Goal: Task Accomplishment & Management: Use online tool/utility

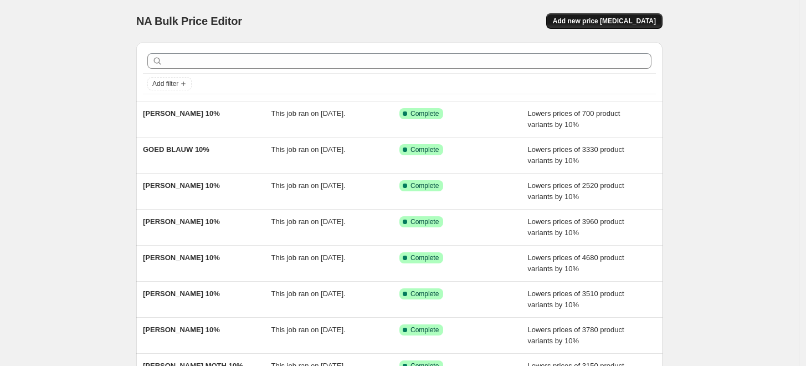
click at [587, 19] on span "Add new price [MEDICAL_DATA]" at bounding box center [604, 21] width 103 height 9
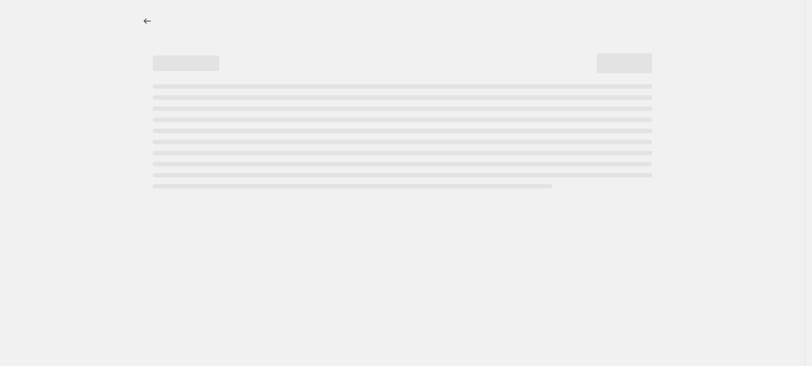
select select "percentage"
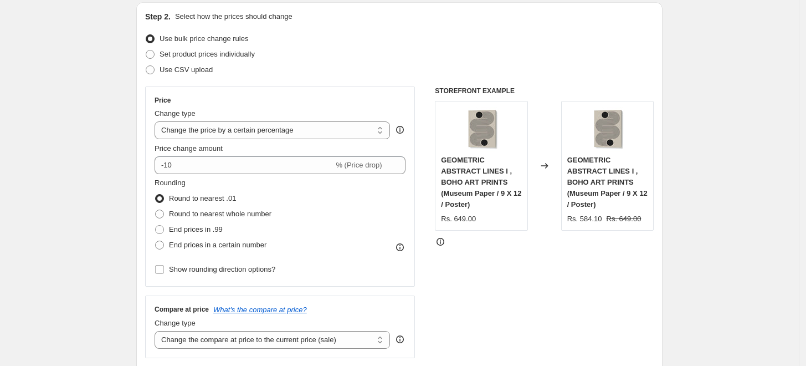
scroll to position [120, 0]
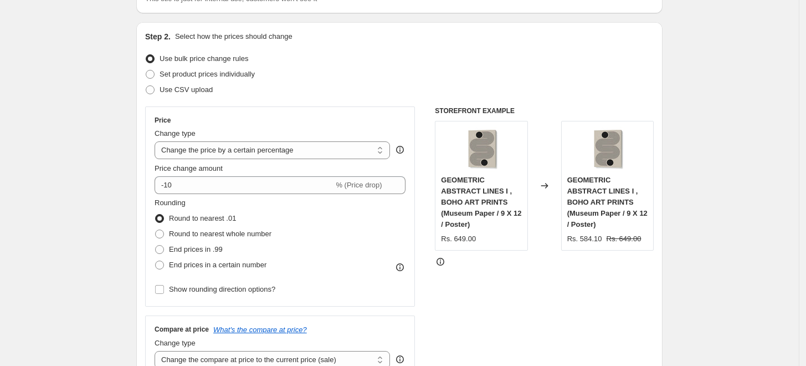
scroll to position [17, 0]
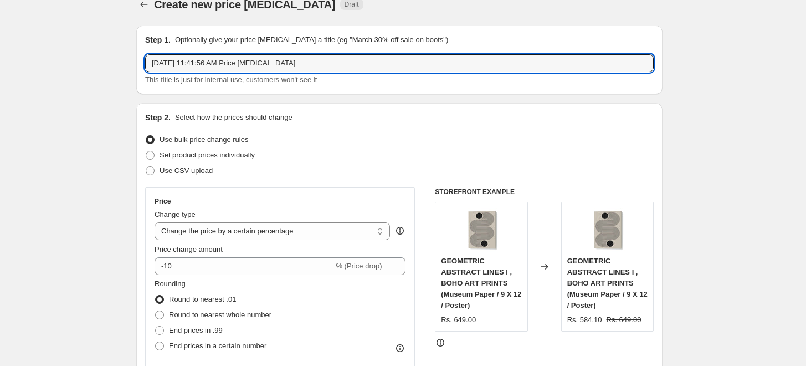
drag, startPoint x: 314, startPoint y: 64, endPoint x: -133, endPoint y: 42, distance: 447.5
click at [0, 42] on html "Home Settings Plans Skip to content Create new price change job. This page is r…" at bounding box center [403, 166] width 806 height 366
type input "dan hobday 15 %"
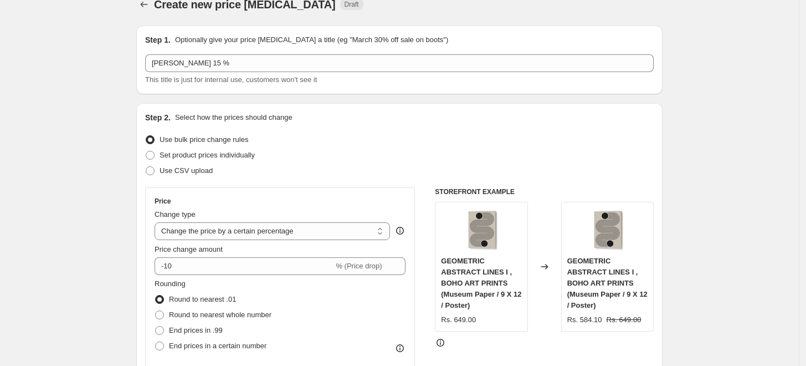
scroll to position [72, 0]
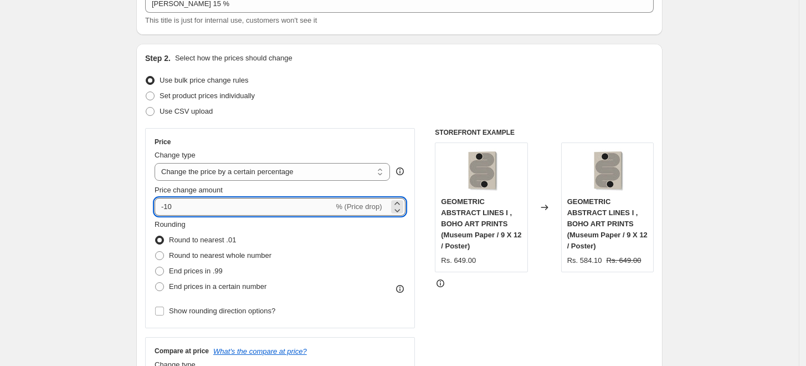
click at [178, 204] on input "-10" at bounding box center [244, 207] width 179 height 18
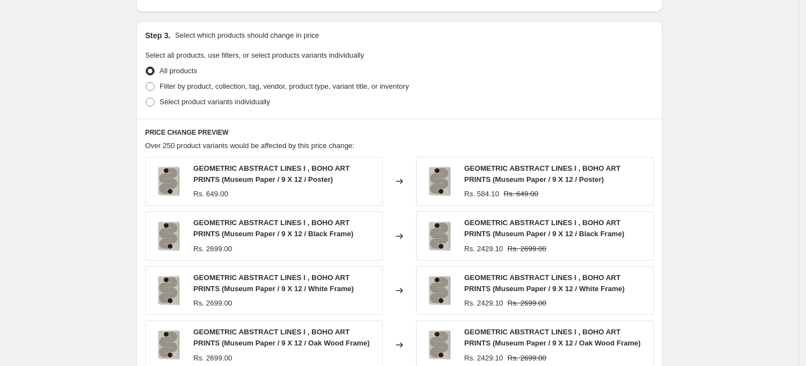
scroll to position [500, 0]
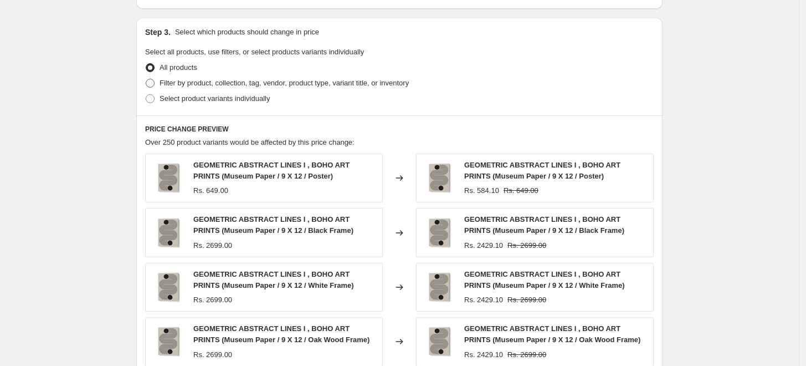
type input "-15"
click at [152, 85] on span at bounding box center [150, 83] width 9 height 9
click at [146, 79] on input "Filter by product, collection, tag, vendor, product type, variant title, or inv…" at bounding box center [146, 79] width 1 height 1
radio input "true"
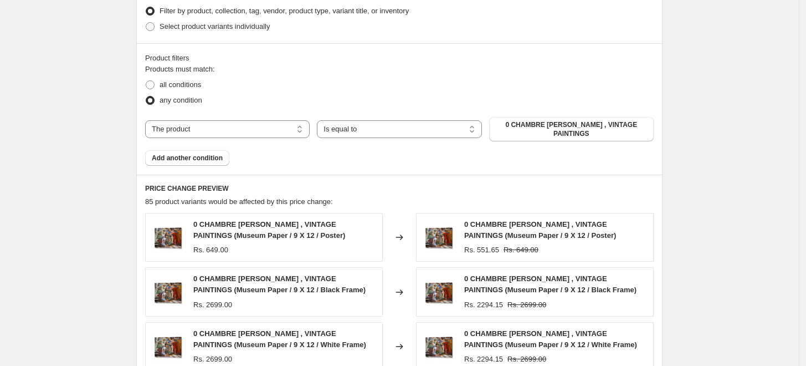
scroll to position [575, 0]
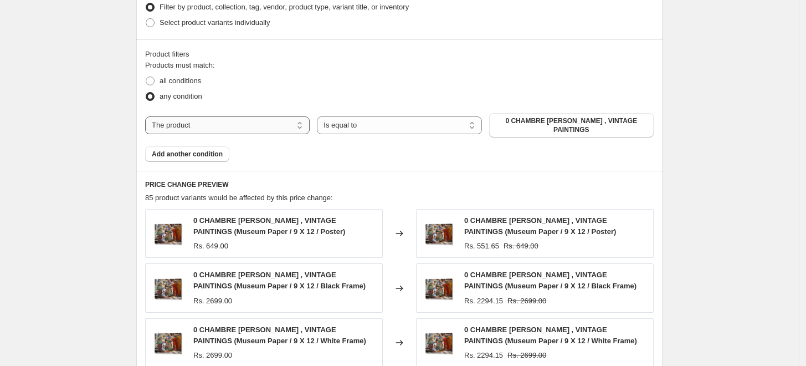
click at [217, 125] on select "The product The product's collection The product's tag The product's vendor The…" at bounding box center [227, 125] width 164 height 18
select select "collection"
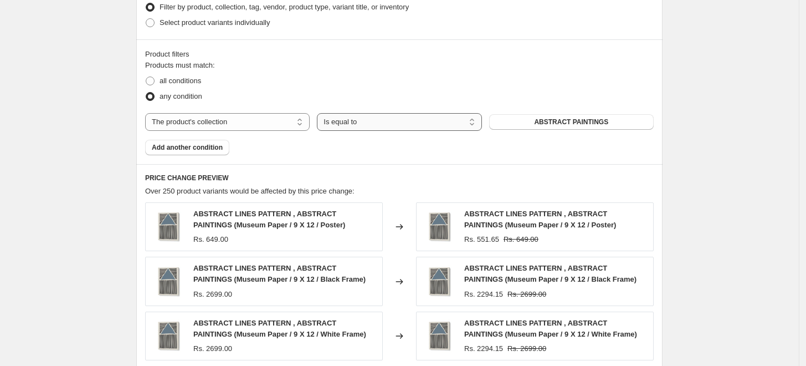
click at [358, 123] on select "Is equal to Is not equal to" at bounding box center [399, 122] width 164 height 18
click at [527, 123] on button "ABSTRACT PAINTINGS" at bounding box center [571, 122] width 164 height 16
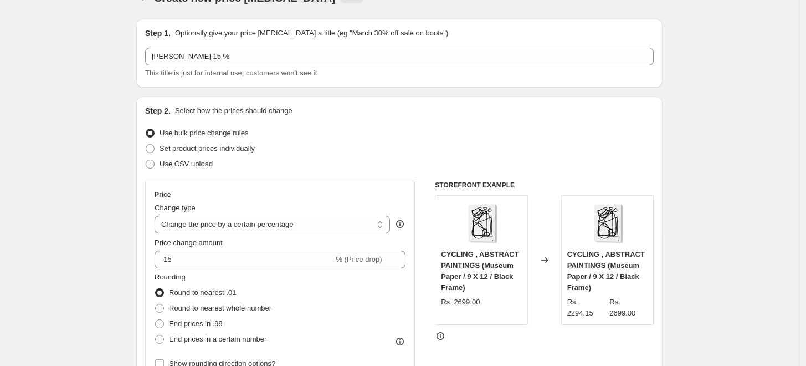
scroll to position [0, 0]
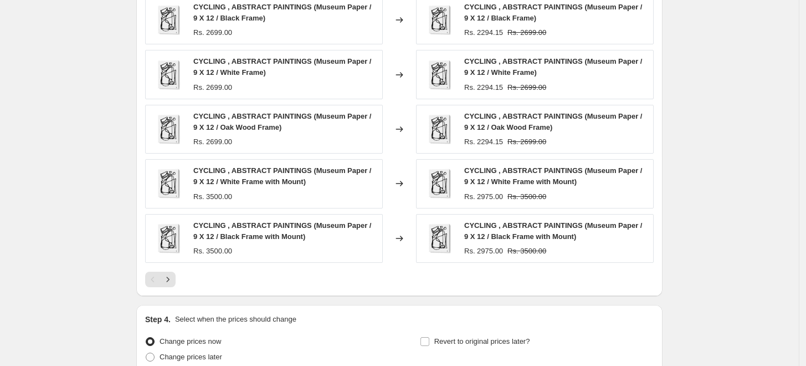
scroll to position [883, 0]
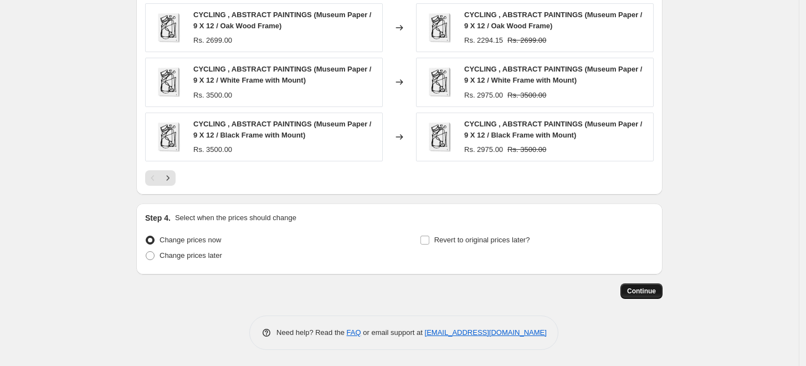
click at [651, 293] on span "Continue" at bounding box center [641, 290] width 29 height 9
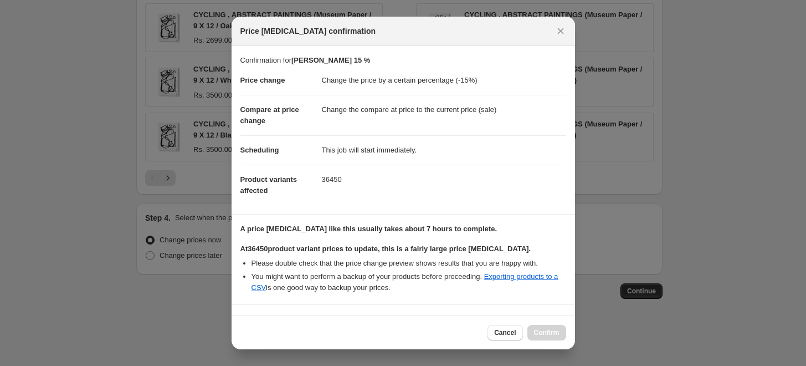
scroll to position [92, 0]
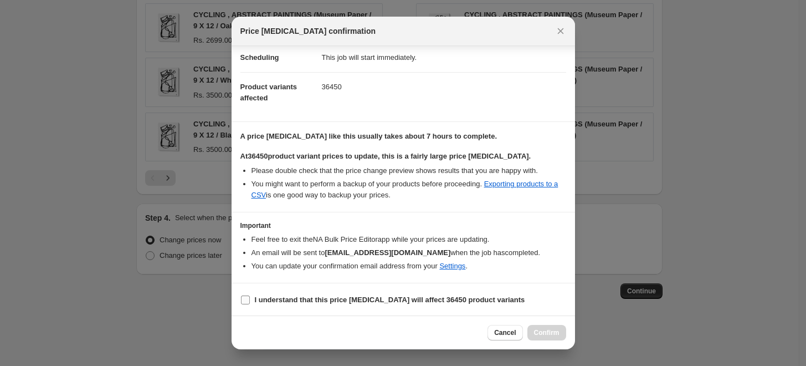
click at [276, 299] on b "I understand that this price change job will affect 36450 product variants" at bounding box center [390, 299] width 270 height 8
click at [250, 299] on input "I understand that this price change job will affect 36450 product variants" at bounding box center [245, 299] width 9 height 9
checkbox input "true"
click at [544, 331] on span "Confirm" at bounding box center [546, 332] width 25 height 9
type input "dan hobday 15 %"
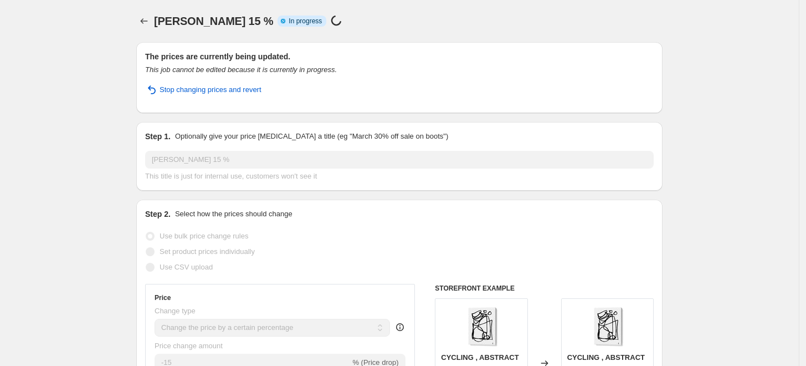
click at [348, 17] on div "dan hobday 15 % Info Partially complete In progress Price change job in progres…" at bounding box center [408, 21] width 508 height 16
click at [149, 22] on icon "Price change jobs" at bounding box center [143, 21] width 11 height 11
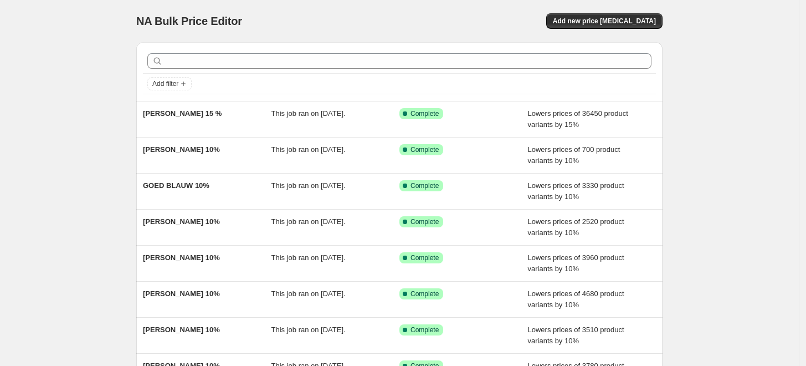
click at [107, 41] on div "NA Bulk Price Editor. This page is ready NA Bulk Price Editor Add new price cha…" at bounding box center [399, 285] width 799 height 570
click at [387, 0] on div "NA Bulk Price Editor. This page is ready NA Bulk Price Editor Add new price cha…" at bounding box center [399, 21] width 526 height 42
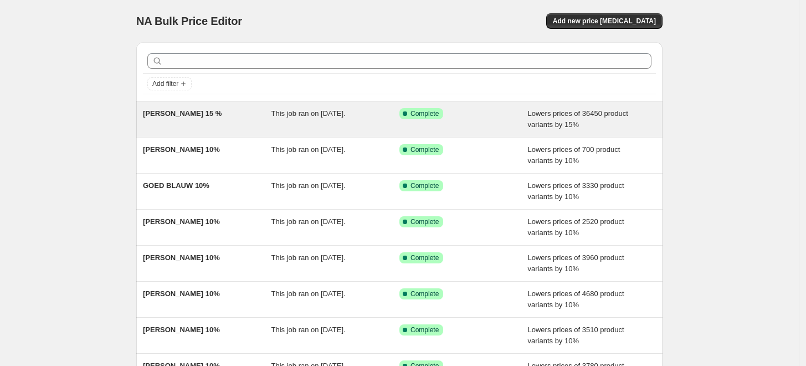
click at [314, 122] on div "This job ran on September 15, 2025." at bounding box center [335, 119] width 128 height 22
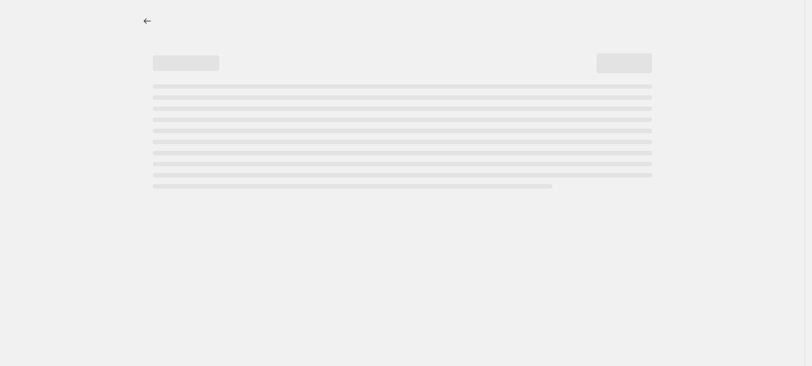
select select "percentage"
select select "collection"
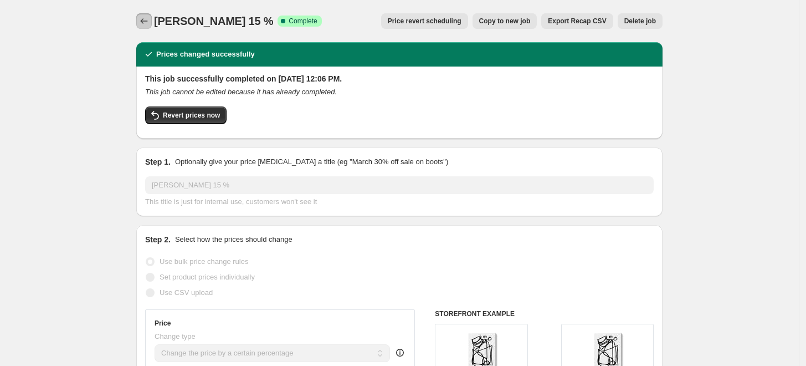
click at [141, 22] on icon "Price change jobs" at bounding box center [143, 21] width 11 height 11
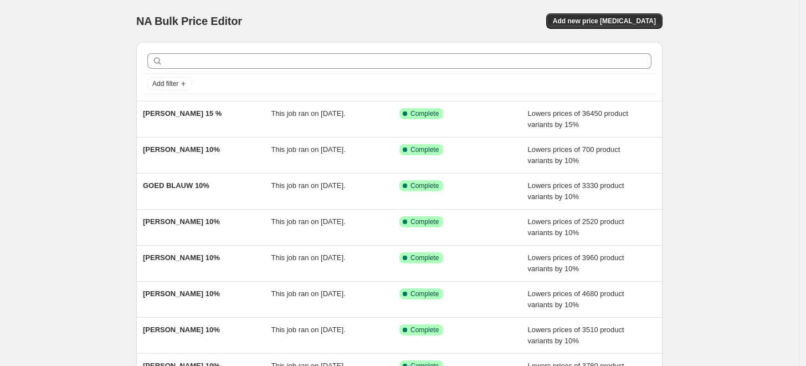
click at [389, 18] on div "NA Bulk Price Editor" at bounding box center [262, 21] width 253 height 16
click at [419, 17] on div "Add new price change job" at bounding box center [530, 21] width 264 height 16
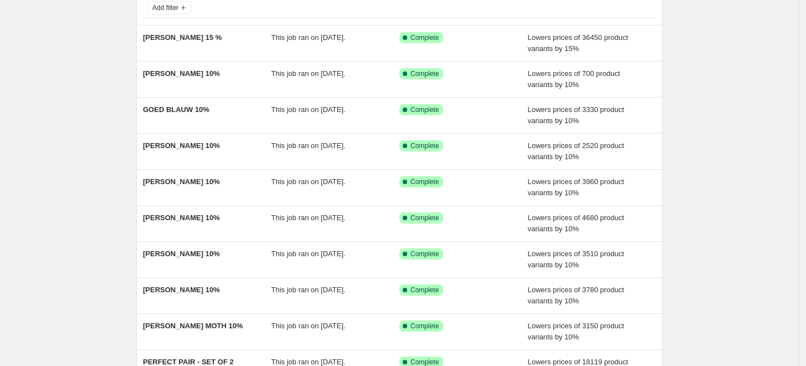
click at [102, 73] on div "NA Bulk Price Editor. This page is ready NA Bulk Price Editor Add new price cha…" at bounding box center [399, 209] width 799 height 570
